Goal: Task Accomplishment & Management: Manage account settings

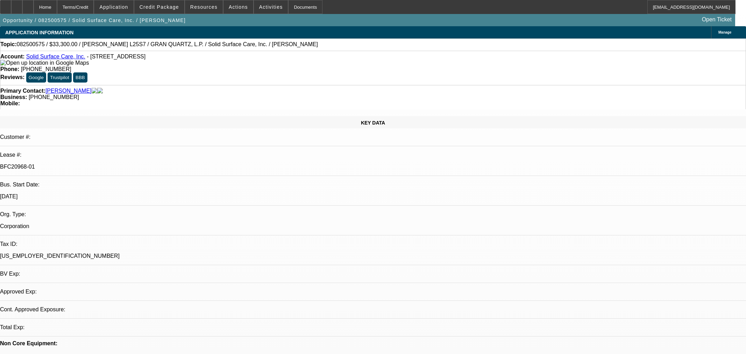
select select "0"
select select "2"
select select "0"
select select "6"
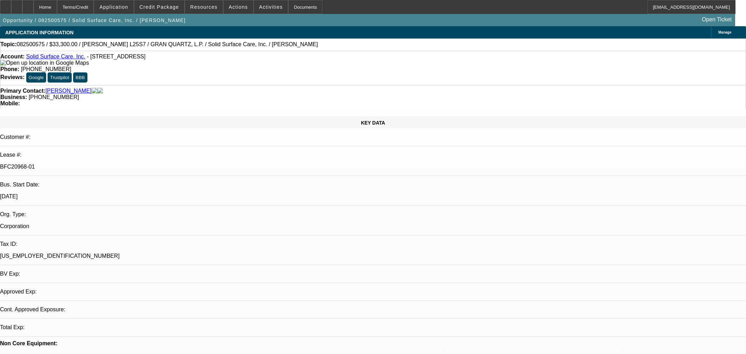
select select "0"
select select "2"
select select "0"
select select "6"
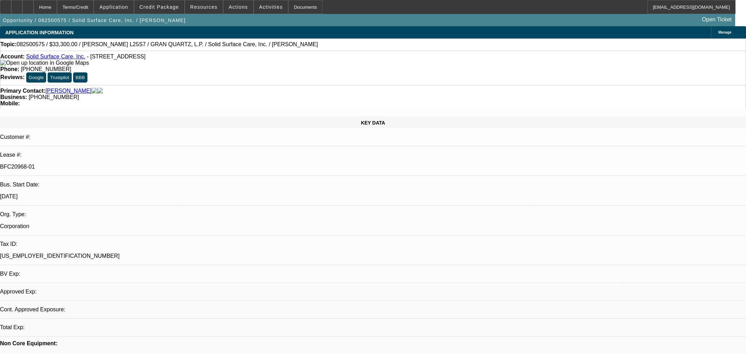
select select "0"
select select "2"
select select "0"
select select "6"
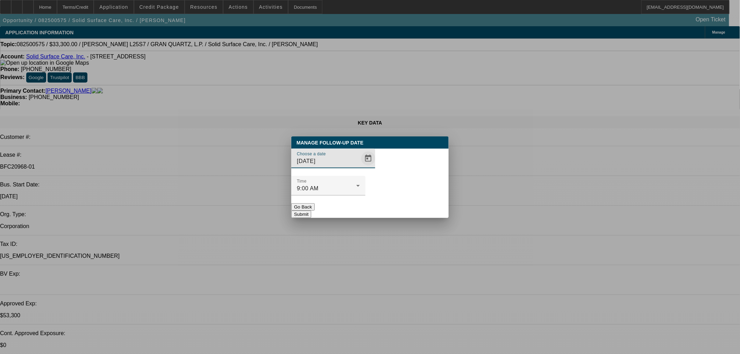
click at [360, 167] on span "Open calendar" at bounding box center [368, 158] width 17 height 17
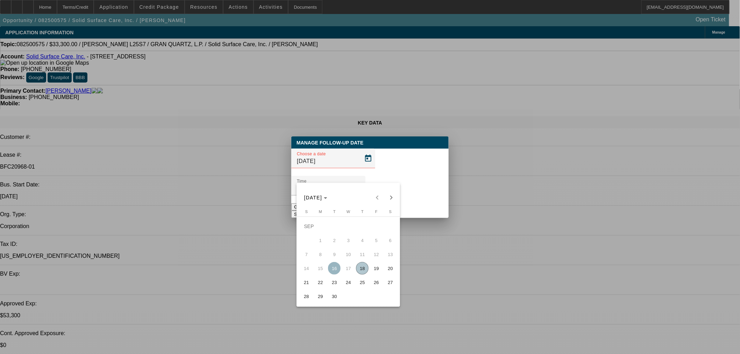
click at [323, 281] on span "22" at bounding box center [320, 282] width 13 height 13
type input "9/22/2025"
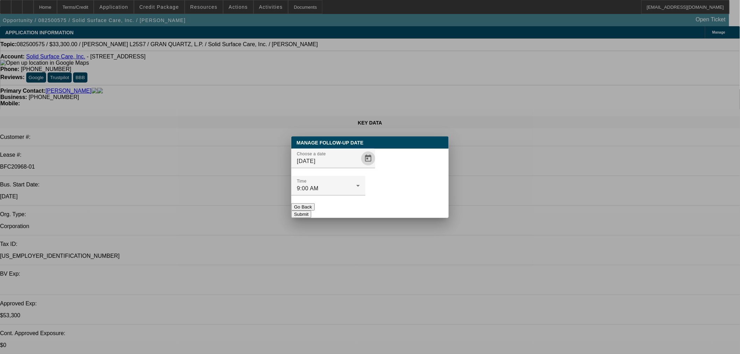
click at [311, 211] on button "Submit" at bounding box center [301, 214] width 20 height 7
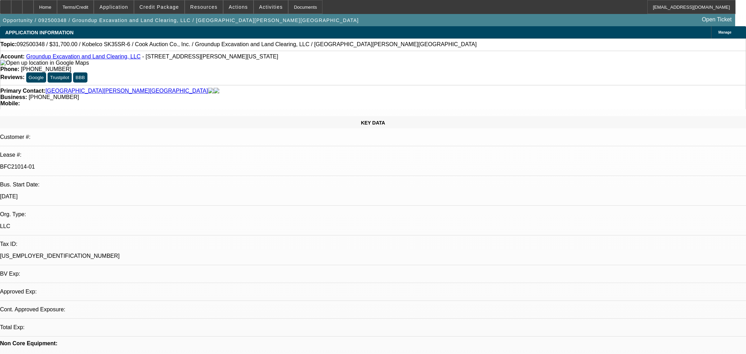
select select "0"
select select "2"
select select "0"
select select "6"
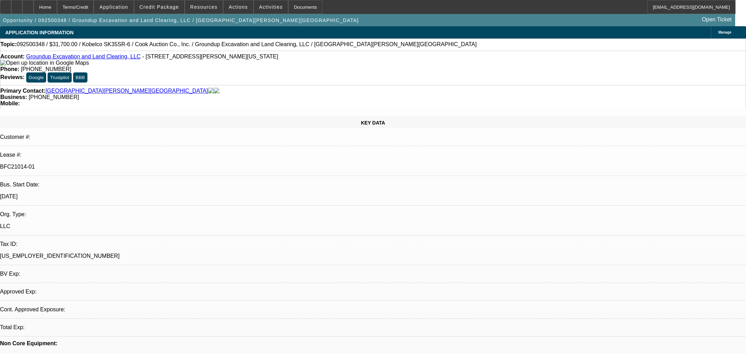
select select "0"
select select "2"
select select "0"
select select "6"
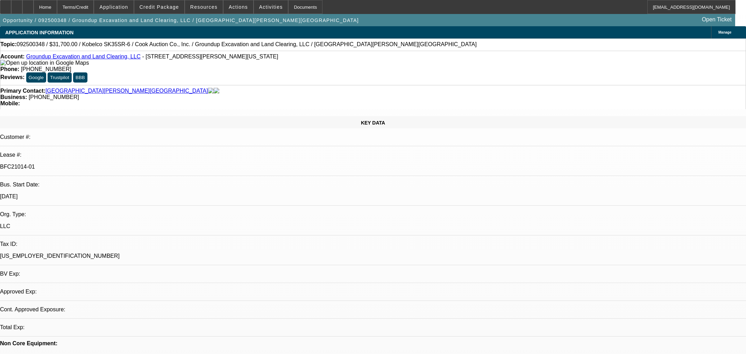
select select "0"
select select "2"
select select "0"
select select "6"
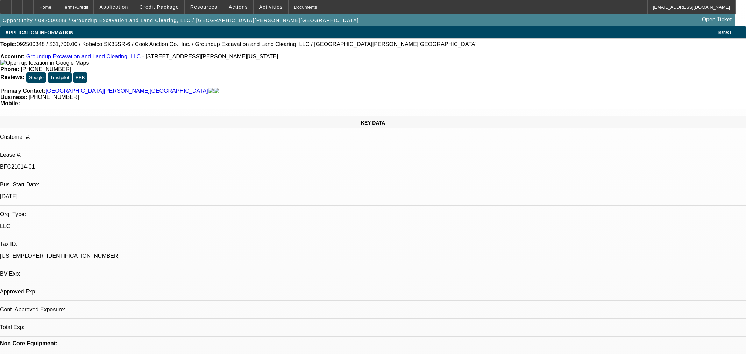
select select "0"
select select "2"
select select "0"
select select "6"
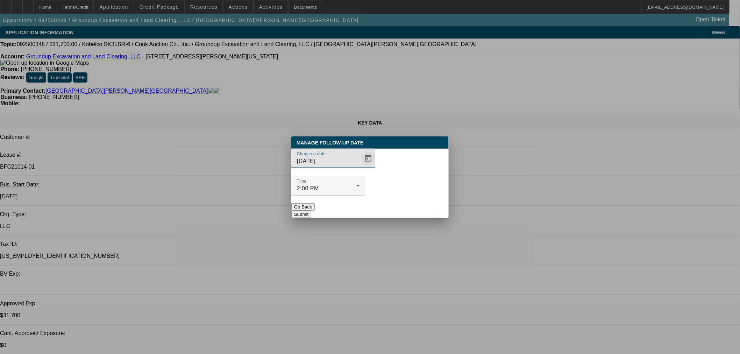
click at [360, 167] on span "Open calendar" at bounding box center [368, 158] width 17 height 17
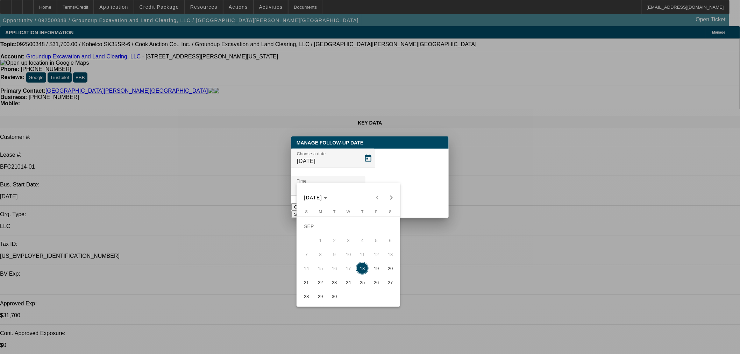
click at [373, 270] on span "19" at bounding box center [376, 268] width 13 height 13
type input "9/19/2025"
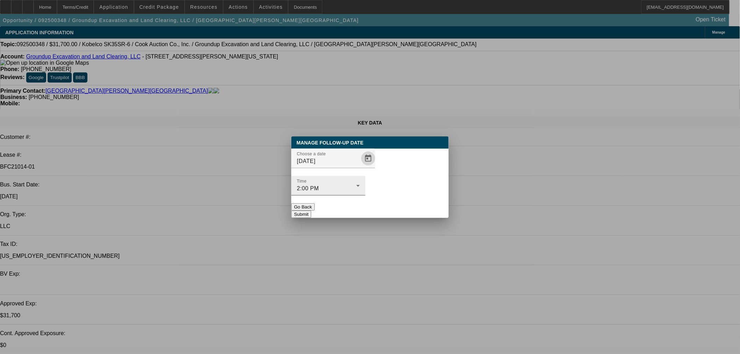
click at [311, 211] on button "Submit" at bounding box center [301, 214] width 20 height 7
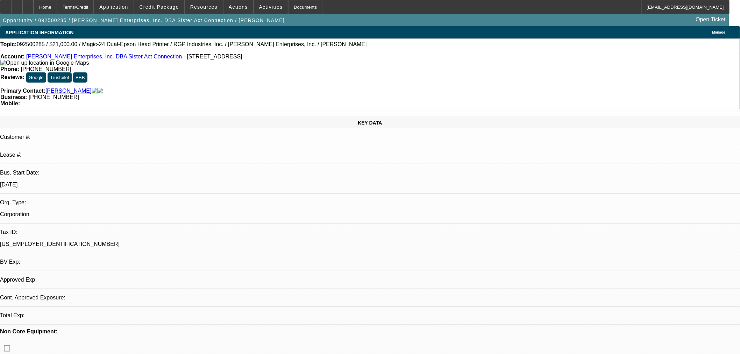
select select "0"
select select "2"
select select "0.1"
select select "4"
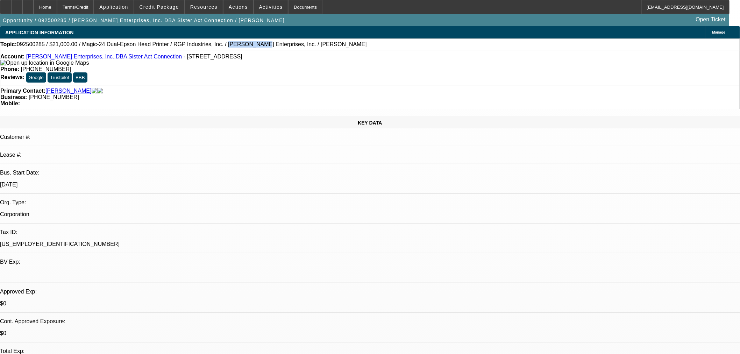
drag, startPoint x: 223, startPoint y: 47, endPoint x: 197, endPoint y: 45, distance: 25.9
click at [197, 45] on span "092500285 / $21,000.00 / Magic-24 Dual-Epson Head Printer / RGP Industries, Inc…" at bounding box center [192, 44] width 350 height 6
copy span "Housour Ente"
click at [236, 9] on span "Actions" at bounding box center [238, 7] width 19 height 6
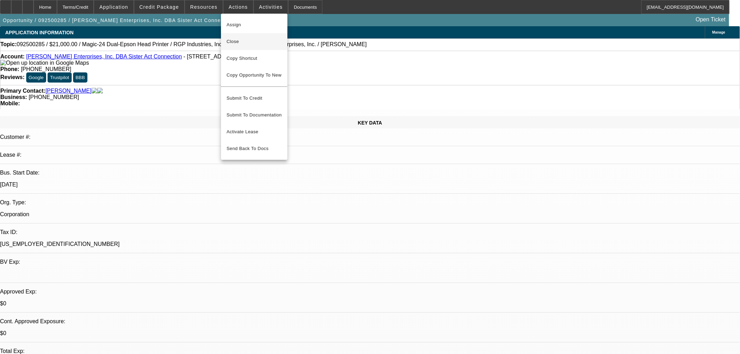
click at [245, 44] on span "Close" at bounding box center [254, 41] width 55 height 8
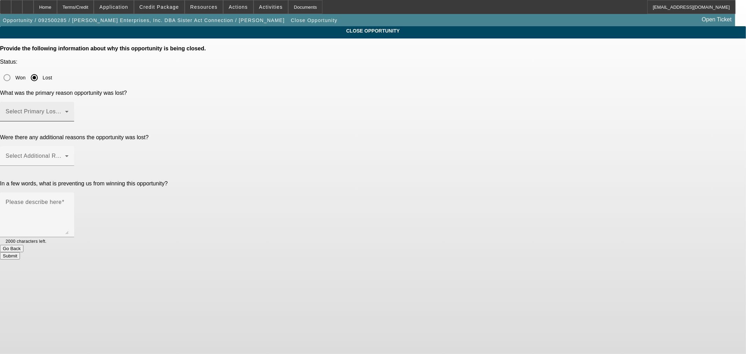
click at [65, 110] on span at bounding box center [35, 114] width 59 height 8
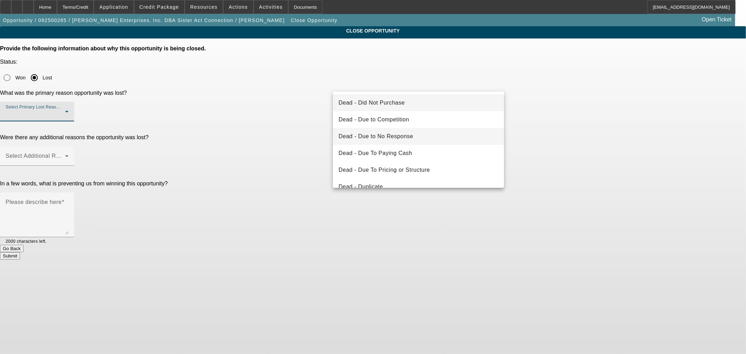
click at [392, 136] on span "Dead - Due to No Response" at bounding box center [376, 136] width 75 height 8
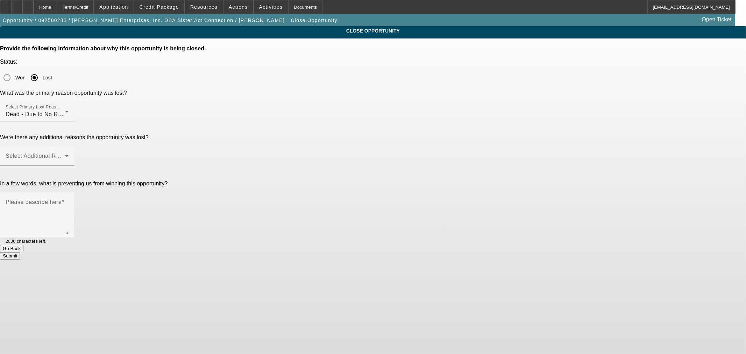
click at [240, 134] on div "Were there any additional reasons the opportunity was lost? Select Additional R…" at bounding box center [373, 153] width 746 height 39
click at [65, 155] on span at bounding box center [35, 159] width 59 height 8
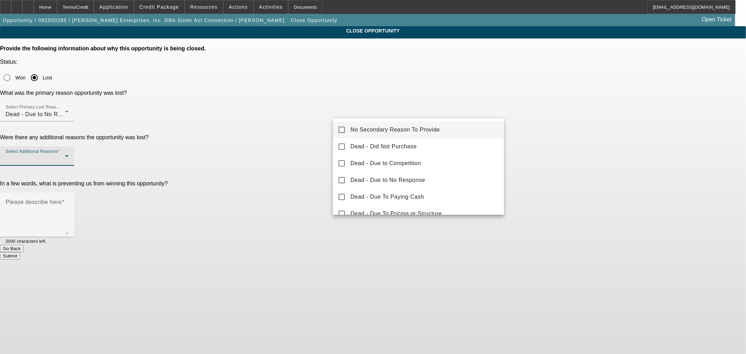
click at [382, 129] on span "No Secondary Reason To Provide" at bounding box center [395, 130] width 90 height 8
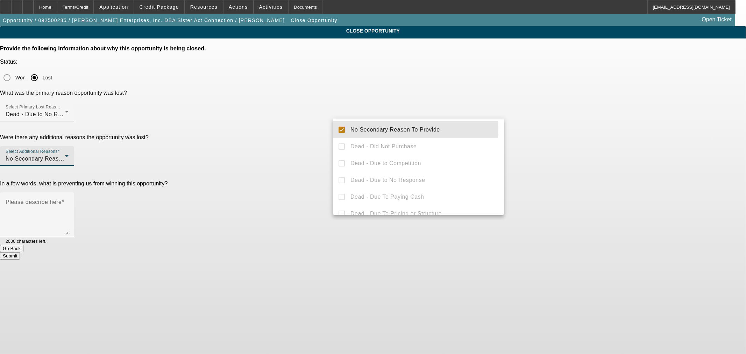
click at [266, 114] on div at bounding box center [373, 177] width 746 height 354
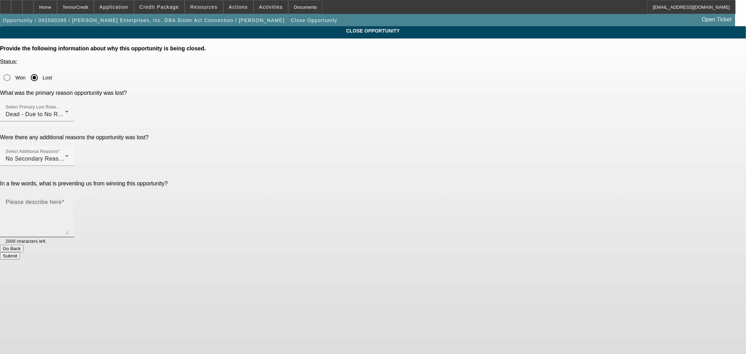
click at [69, 201] on textarea "Please describe here" at bounding box center [37, 218] width 63 height 34
type textarea "Never got bank statements from rep."
click at [20, 252] on button "Submit" at bounding box center [10, 255] width 20 height 7
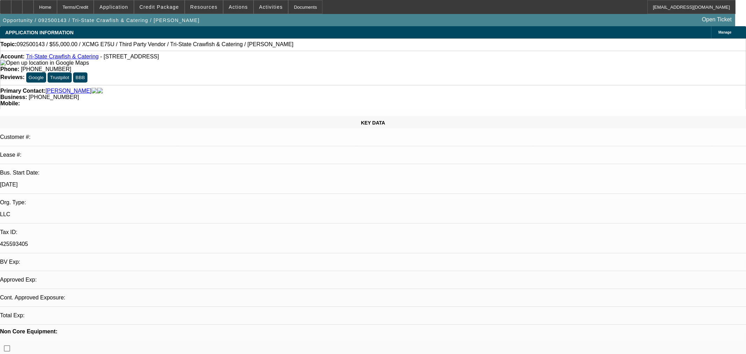
select select "0"
select select "2"
select select "0.1"
select select "4"
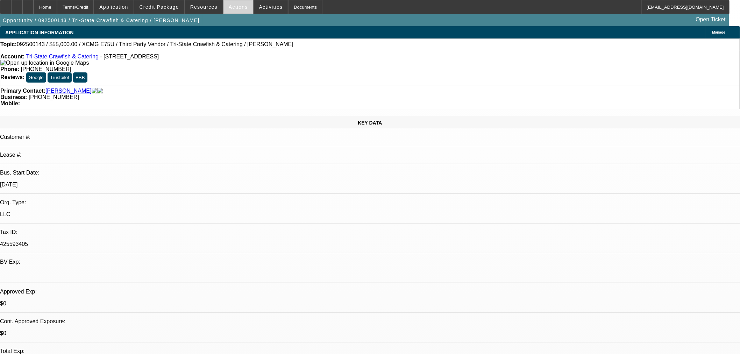
click at [235, 10] on span at bounding box center [239, 7] width 30 height 17
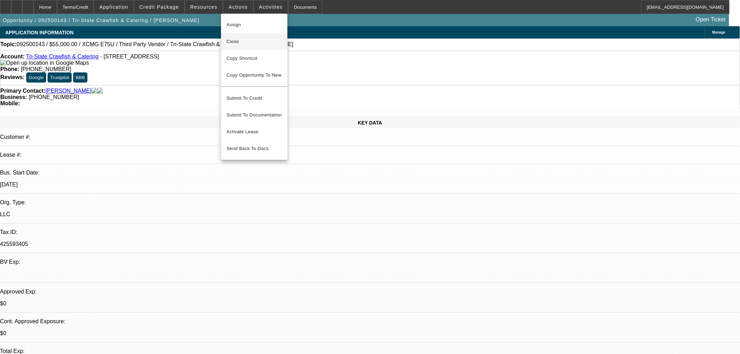
drag, startPoint x: 243, startPoint y: 43, endPoint x: 437, endPoint y: 70, distance: 195.3
click at [243, 44] on span "Close" at bounding box center [254, 41] width 55 height 8
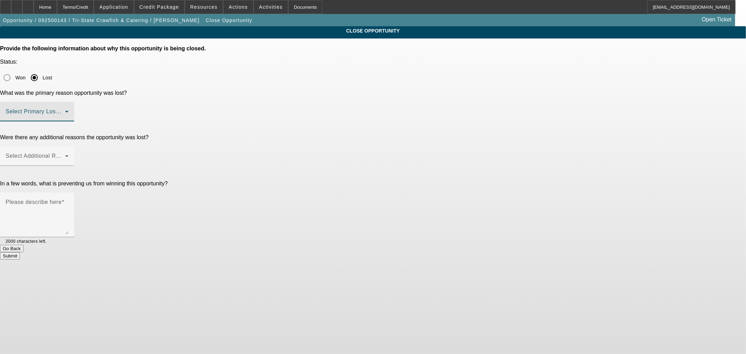
click at [65, 110] on span at bounding box center [35, 114] width 59 height 8
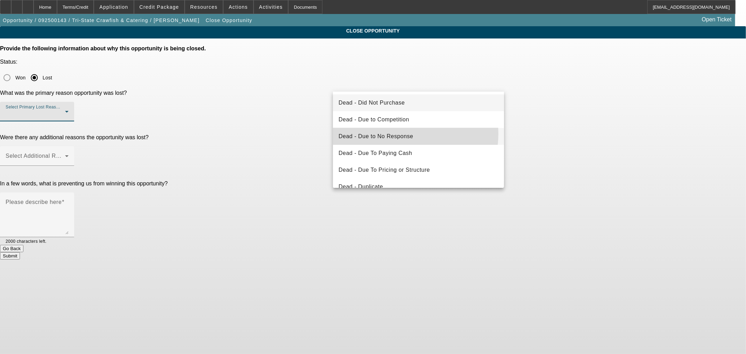
click at [390, 134] on span "Dead - Due to No Response" at bounding box center [376, 136] width 75 height 8
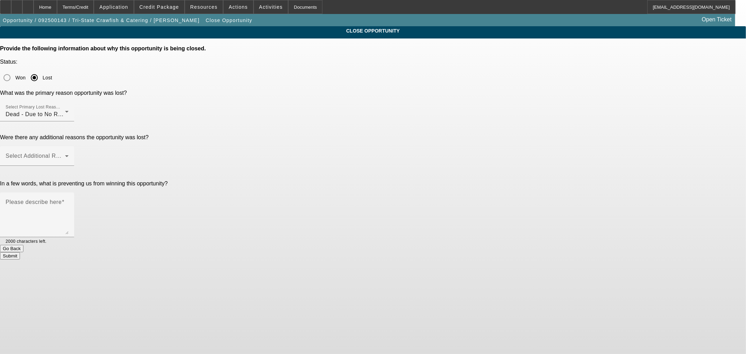
click at [295, 134] on div "Were there any additional reasons the opportunity was lost? Select Additional R…" at bounding box center [373, 153] width 746 height 39
click at [65, 155] on span at bounding box center [35, 159] width 59 height 8
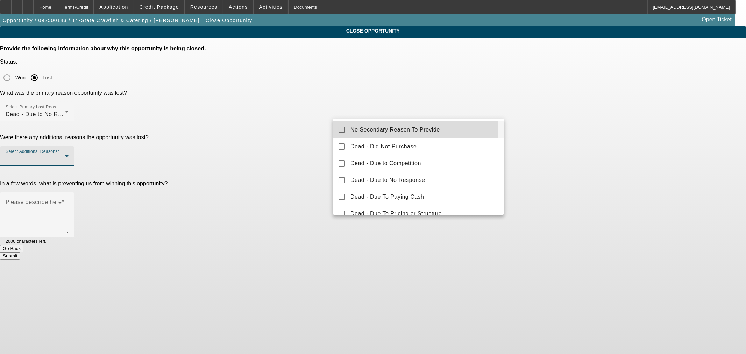
drag, startPoint x: 355, startPoint y: 130, endPoint x: 323, endPoint y: 132, distance: 31.9
click at [354, 130] on span "No Secondary Reason To Provide" at bounding box center [395, 130] width 90 height 8
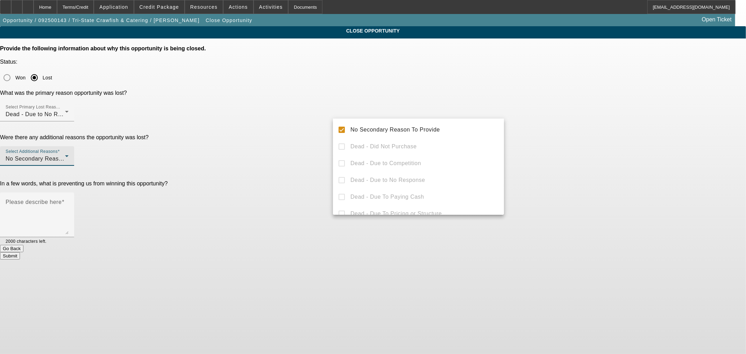
click at [299, 125] on div at bounding box center [373, 177] width 746 height 354
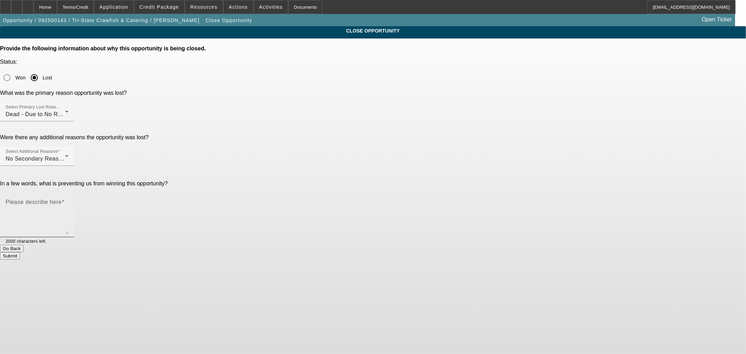
click at [69, 201] on textarea "Please describe here" at bounding box center [37, 218] width 63 height 34
type textarea "Stephanie requested banks and followed up and we never heard back."
click at [20, 252] on button "Submit" at bounding box center [10, 255] width 20 height 7
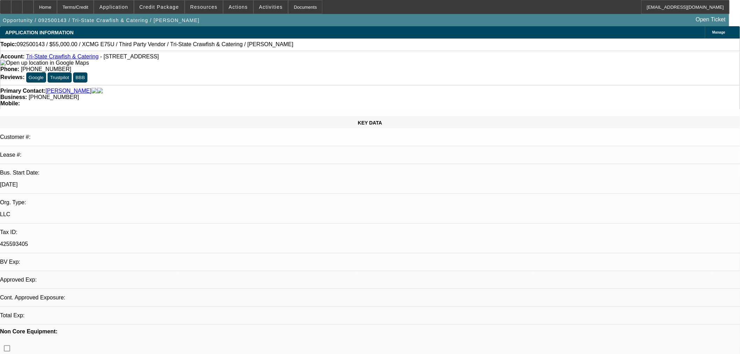
select select "0"
select select "2"
select select "0.1"
select select "4"
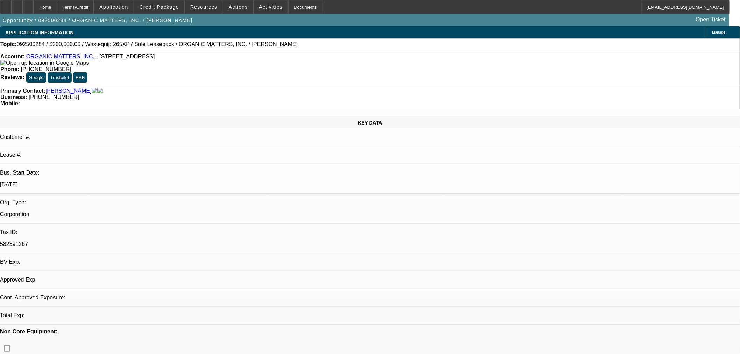
select select "0"
select select "2"
select select "0"
select select "6"
